Goal: Transaction & Acquisition: Subscribe to service/newsletter

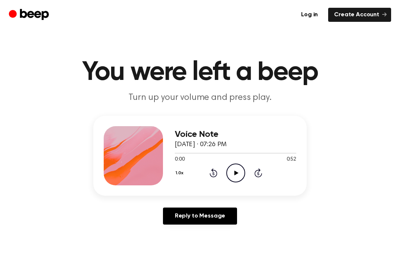
click at [237, 176] on icon "Play Audio" at bounding box center [235, 173] width 19 height 19
click at [234, 175] on icon at bounding box center [235, 173] width 3 height 5
click at [238, 181] on icon "Play Audio" at bounding box center [235, 173] width 19 height 19
click at [242, 177] on icon "Play Audio" at bounding box center [235, 173] width 19 height 19
click at [232, 168] on icon "Pause Audio" at bounding box center [235, 173] width 19 height 19
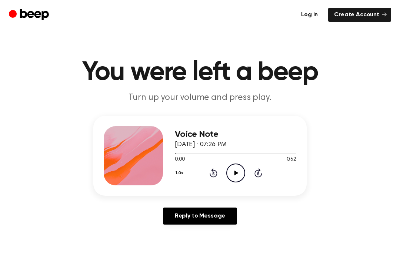
click at [231, 177] on icon "Play Audio" at bounding box center [235, 173] width 19 height 19
click at [234, 171] on icon at bounding box center [235, 173] width 3 height 5
click at [232, 190] on div "Voice Note [DATE] · 07:26 PM 0:44 0:52 Your browser does not support the [objec…" at bounding box center [199, 156] width 213 height 80
click at [231, 173] on icon "Play Audio" at bounding box center [235, 173] width 19 height 19
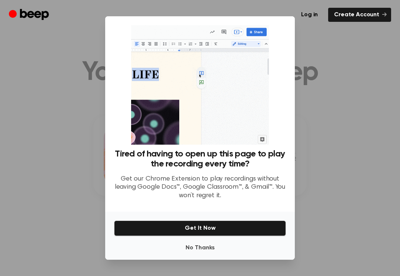
click at [352, 227] on div at bounding box center [200, 138] width 400 height 276
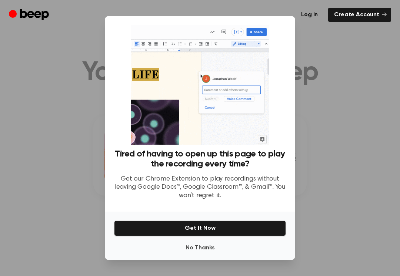
click at [360, 15] on link "Create Account" at bounding box center [359, 15] width 63 height 14
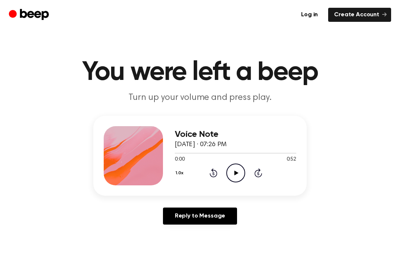
click at [237, 169] on icon "Play Audio" at bounding box center [235, 173] width 19 height 19
